Goal: Task Accomplishment & Management: Use online tool/utility

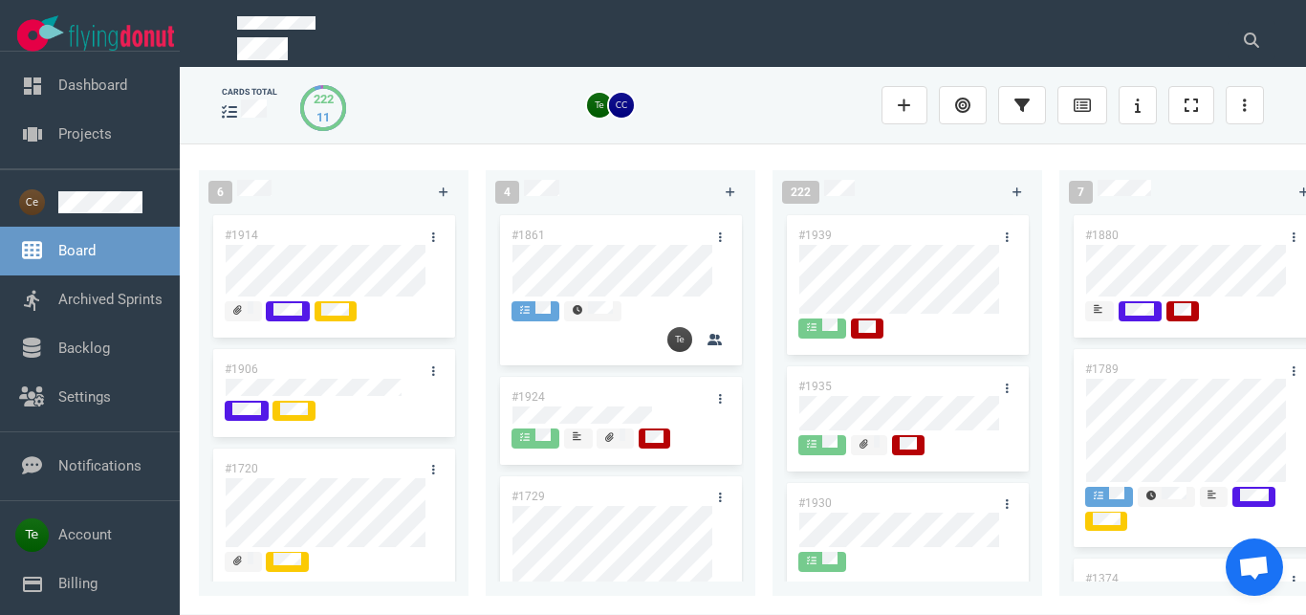
click at [58, 344] on link "Backlog" at bounding box center [84, 347] width 52 height 17
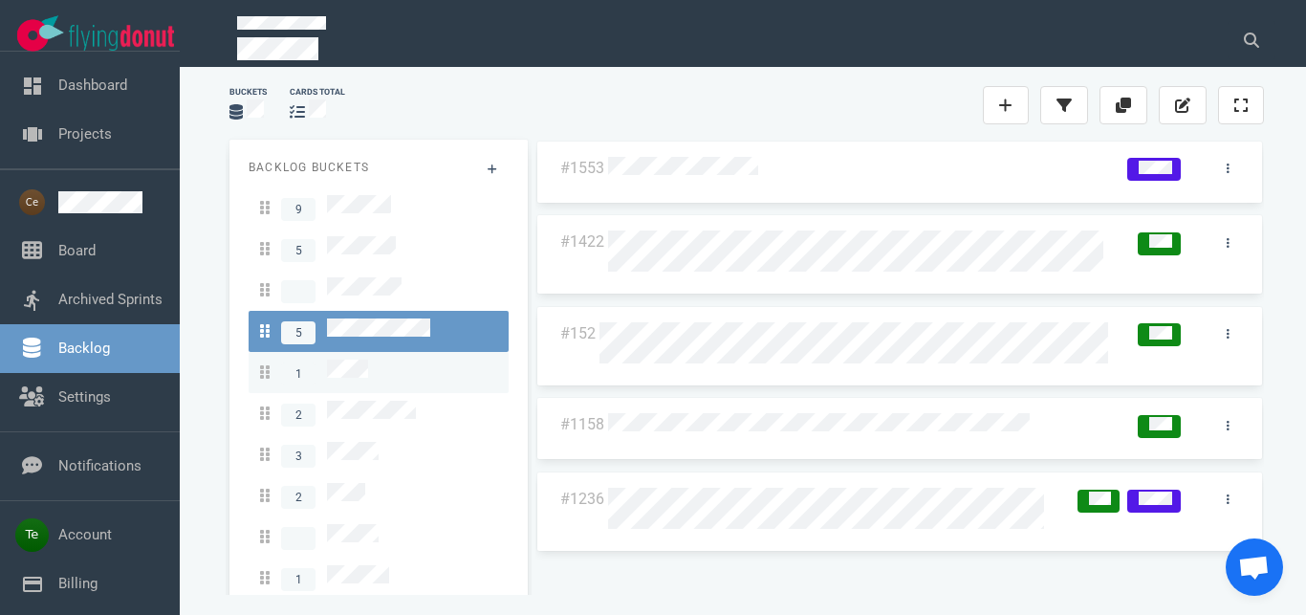
click at [375, 359] on div "1" at bounding box center [378, 372] width 237 height 26
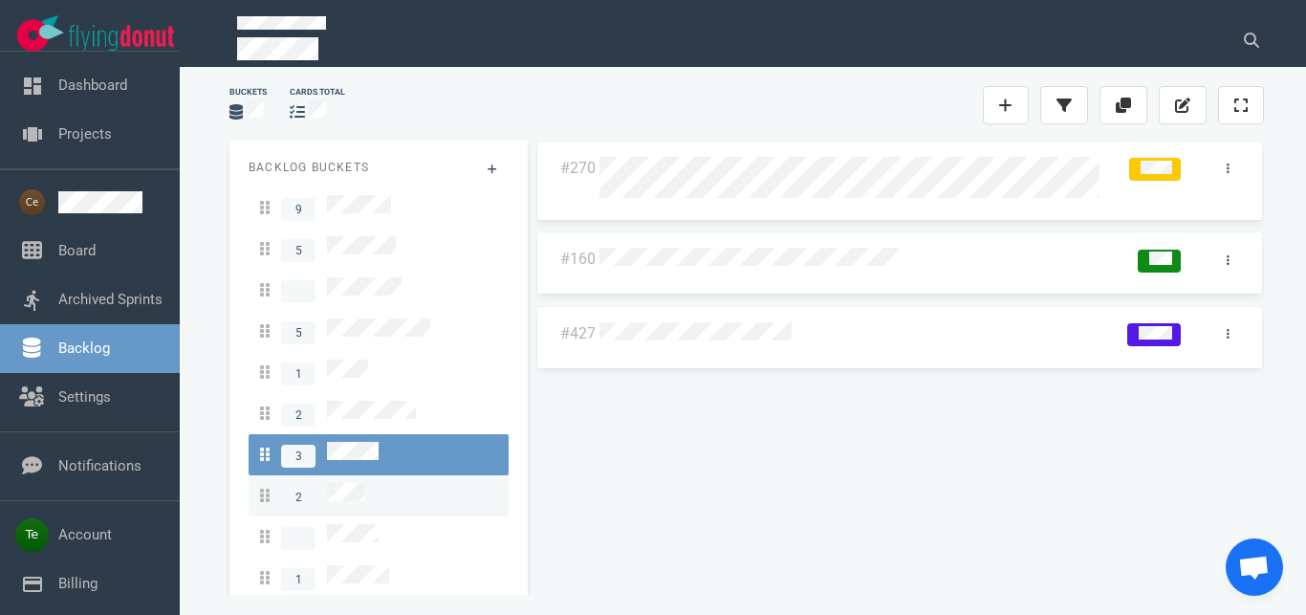
click at [370, 483] on div "2" at bounding box center [378, 496] width 237 height 26
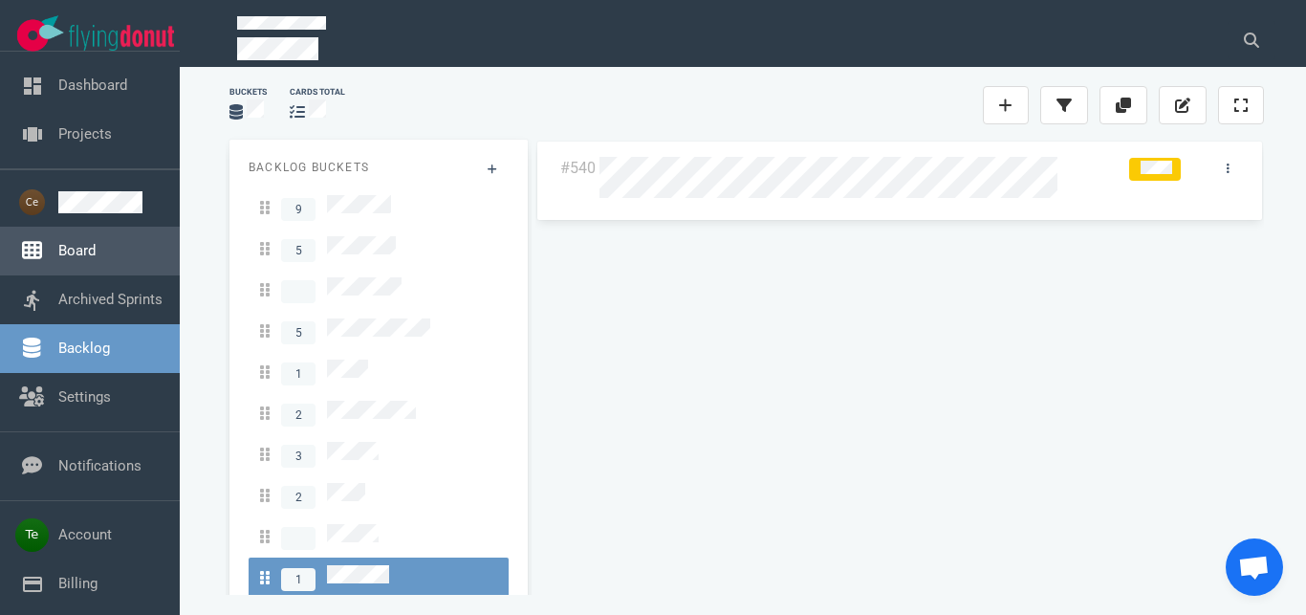
click at [81, 249] on link "Board" at bounding box center [76, 250] width 37 height 17
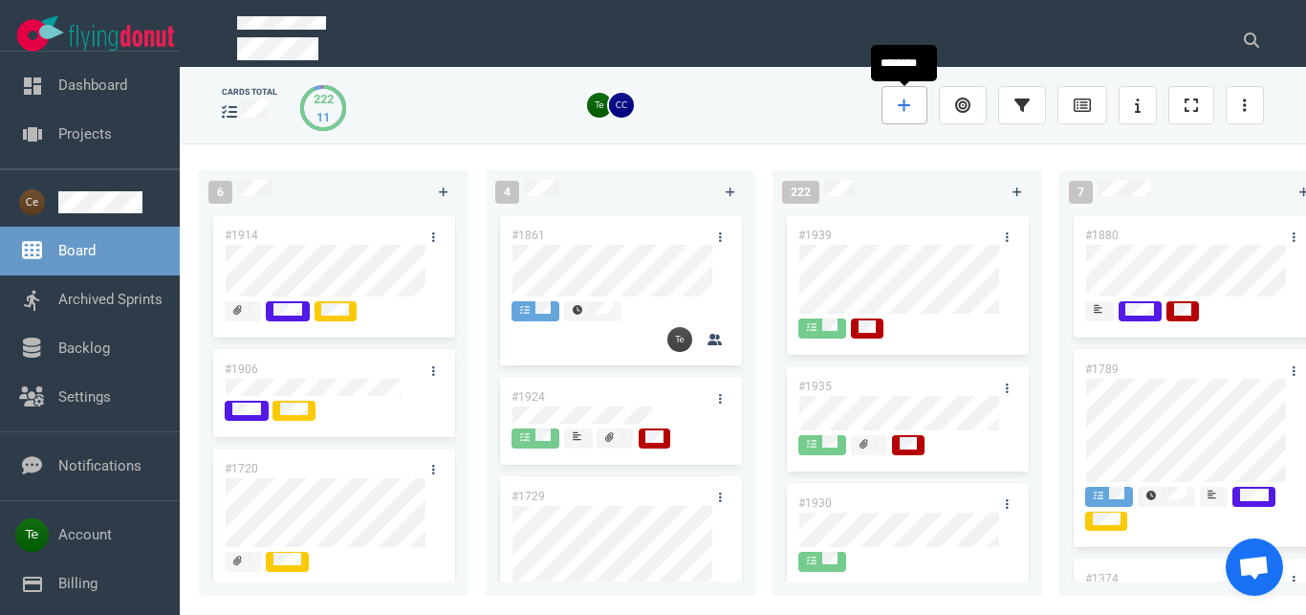
click at [913, 101] on link at bounding box center [904, 105] width 46 height 38
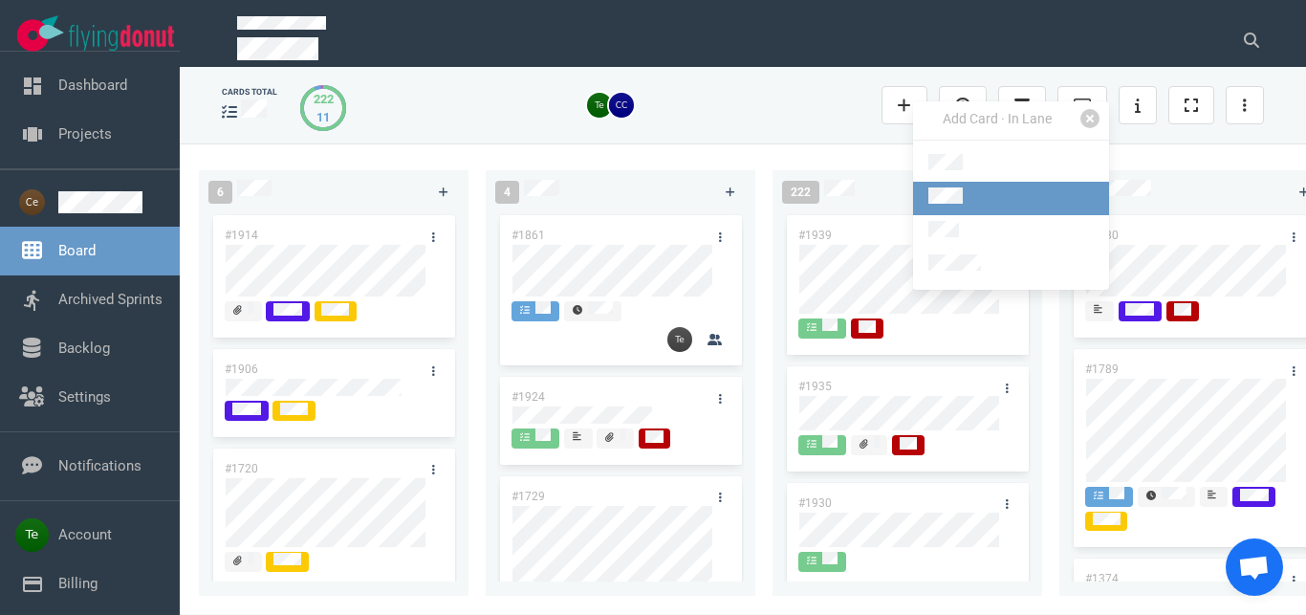
drag, startPoint x: 969, startPoint y: 194, endPoint x: 945, endPoint y: 206, distance: 27.8
click at [969, 196] on link at bounding box center [1011, 198] width 196 height 33
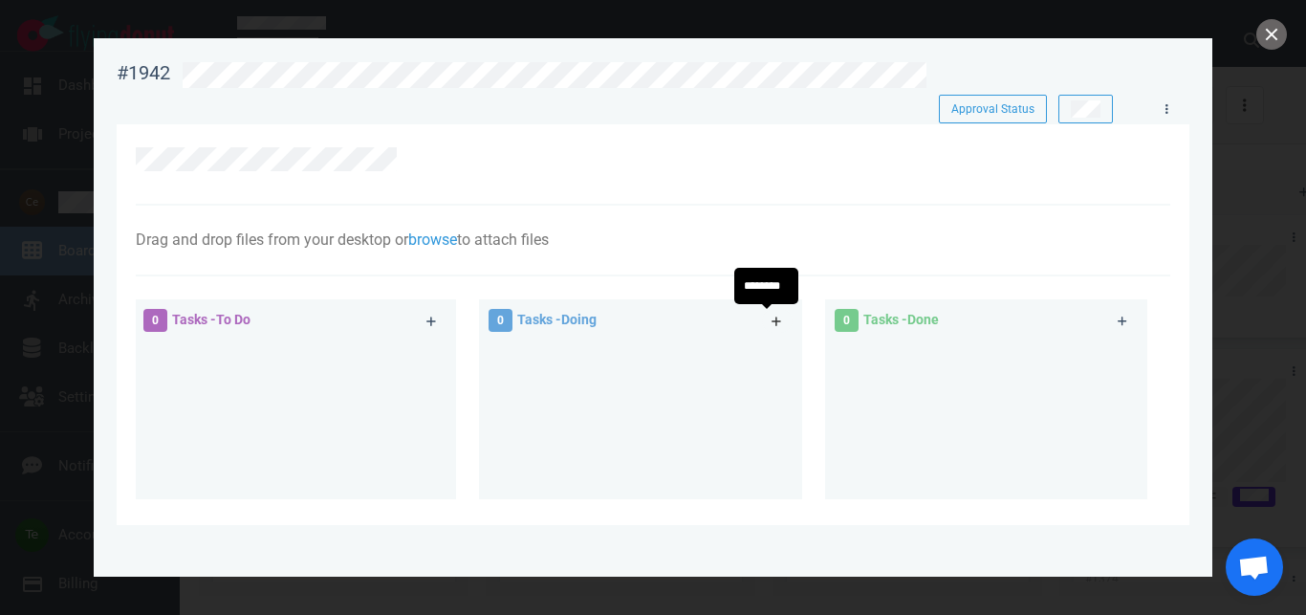
click at [771, 318] on icon at bounding box center [776, 320] width 11 height 11
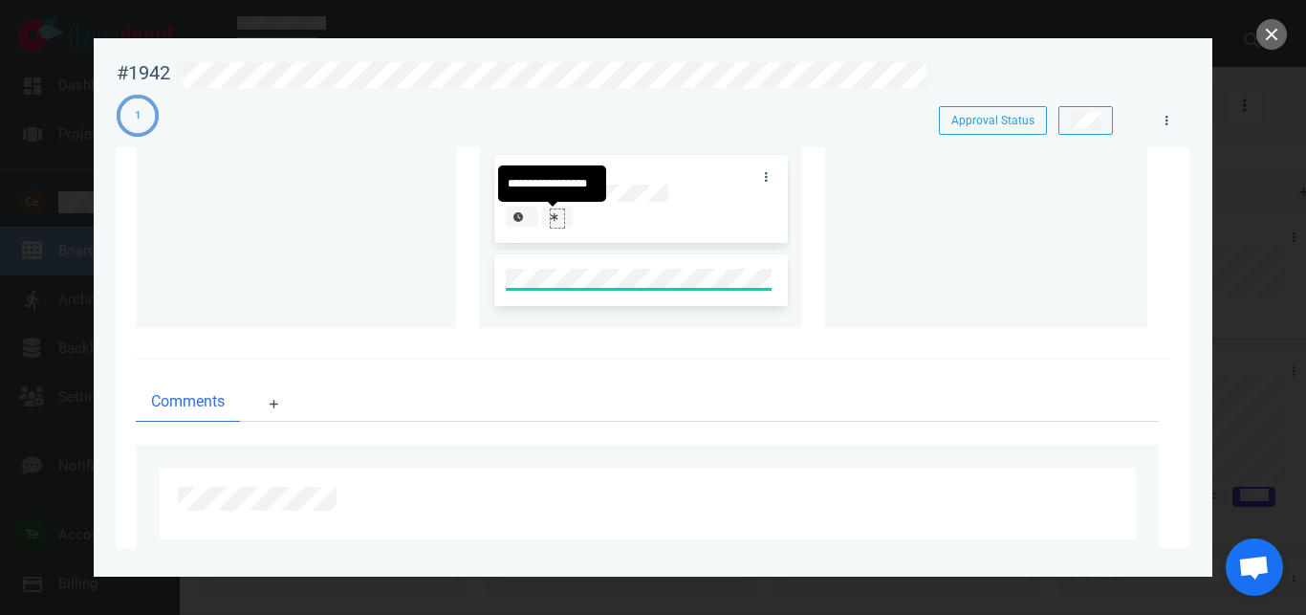
click at [551, 222] on div at bounding box center [557, 216] width 13 height 15
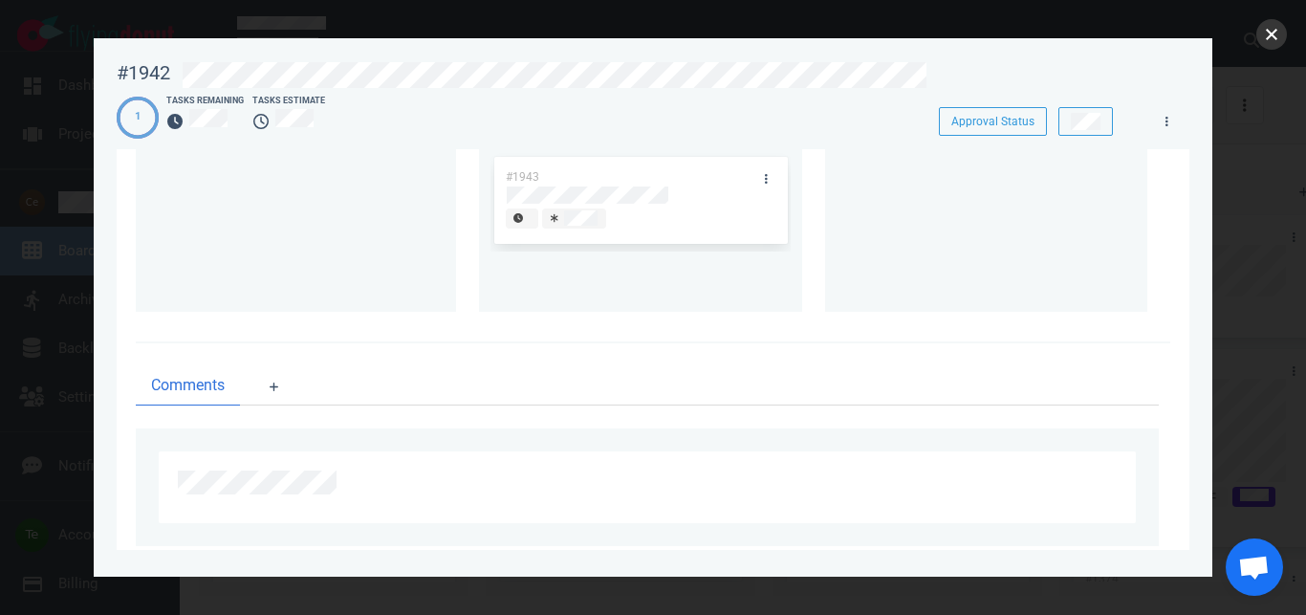
drag, startPoint x: 1280, startPoint y: 29, endPoint x: 706, endPoint y: 230, distance: 608.9
click at [1279, 29] on button "close" at bounding box center [1271, 34] width 31 height 31
